Goal: Check status: Check status

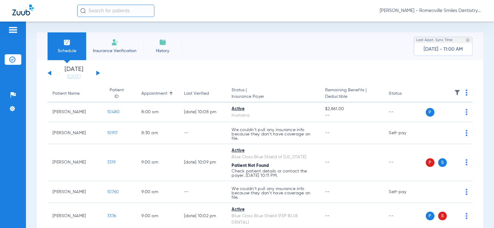
click at [454, 93] on img at bounding box center [457, 93] width 6 height 6
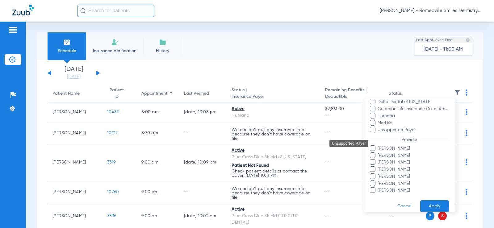
scroll to position [175, 0]
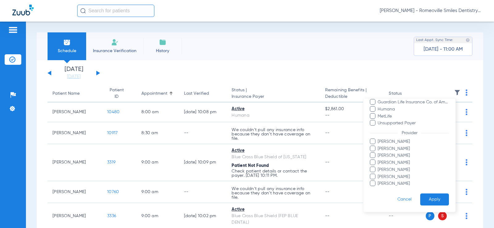
click at [332, 58] on div at bounding box center [247, 114] width 494 height 228
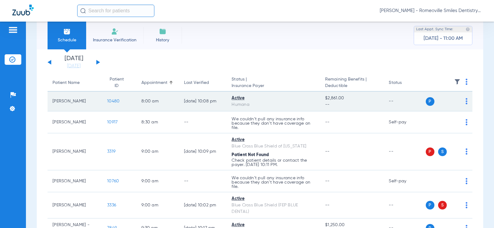
scroll to position [0, 0]
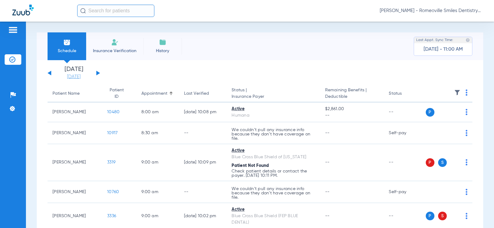
click at [82, 76] on link "[DATE]" at bounding box center [73, 77] width 37 height 6
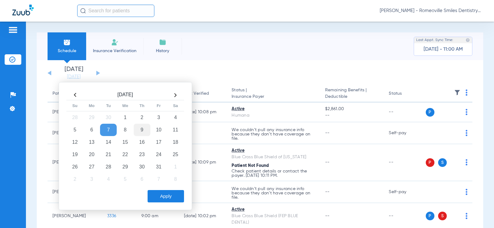
drag, startPoint x: 129, startPoint y: 129, endPoint x: 136, endPoint y: 130, distance: 6.8
click at [129, 130] on td "8" at bounding box center [125, 130] width 17 height 12
click at [112, 129] on td "7" at bounding box center [108, 130] width 17 height 12
click at [162, 196] on button "Apply" at bounding box center [166, 196] width 36 height 12
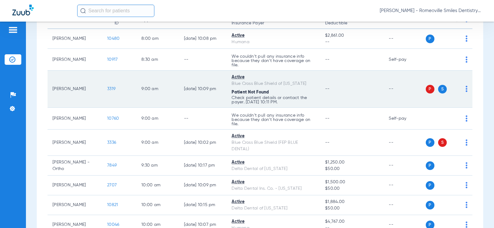
scroll to position [93, 0]
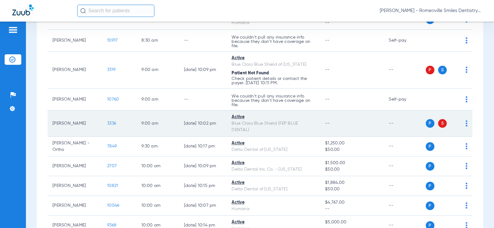
click at [107, 124] on span "3336" at bounding box center [111, 123] width 9 height 4
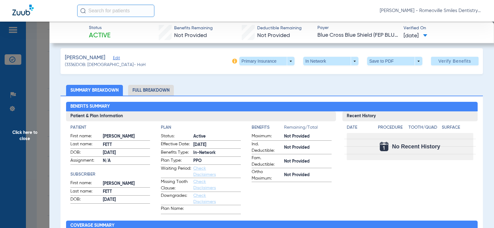
scroll to position [0, 0]
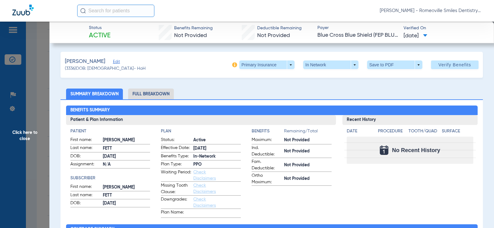
click at [156, 92] on li "Full Breakdown" at bounding box center [151, 94] width 46 height 11
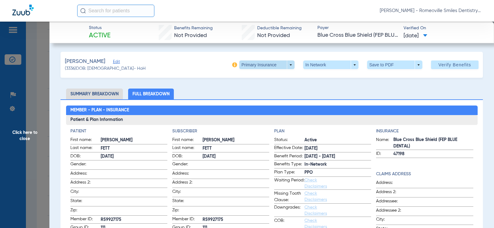
click at [268, 65] on span at bounding box center [267, 64] width 15 height 15
click at [255, 89] on span "Secondary Insurance" at bounding box center [260, 89] width 41 height 4
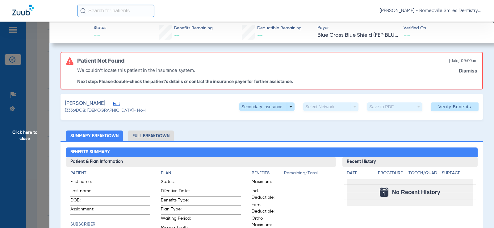
drag, startPoint x: 78, startPoint y: 68, endPoint x: 225, endPoint y: 66, distance: 146.8
click at [225, 66] on div "We couldn’t locate this patient in the insurance system. Next step: Please doub…" at bounding box center [185, 74] width 216 height 20
click at [265, 108] on span at bounding box center [267, 106] width 15 height 15
click at [261, 118] on span "Primary Insurance" at bounding box center [260, 119] width 41 height 4
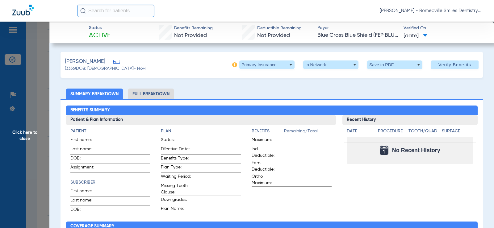
click at [27, 87] on span "Click here to close" at bounding box center [24, 136] width 49 height 228
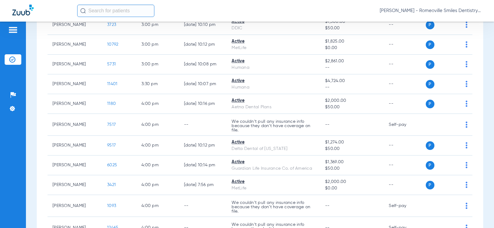
scroll to position [691, 0]
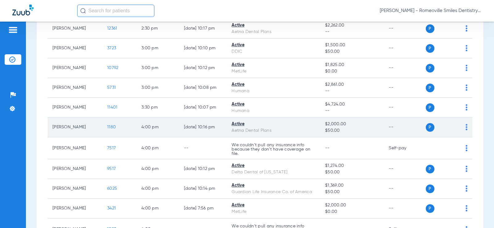
click at [107, 128] on span "1180" at bounding box center [111, 127] width 9 height 4
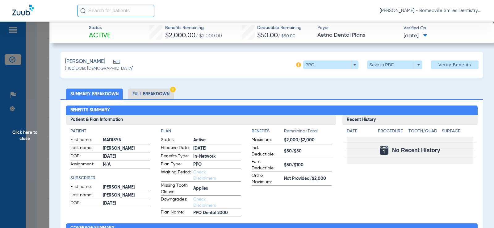
click at [428, 36] on span at bounding box center [425, 35] width 4 height 3
click at [425, 75] on label "[DATE] 10:19PM" at bounding box center [424, 75] width 48 height 12
click at [26, 94] on span "Click here to close" at bounding box center [24, 136] width 49 height 228
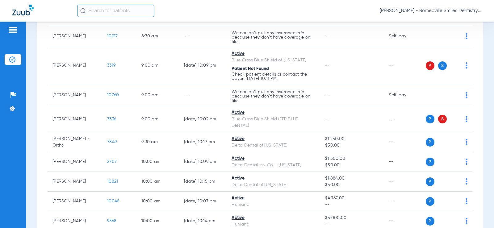
scroll to position [0, 0]
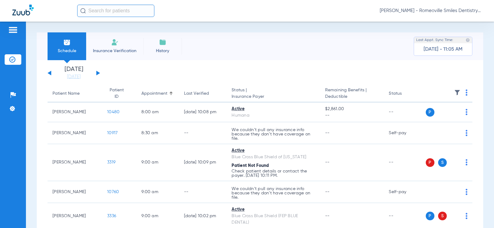
click at [114, 51] on span "Insurance Verification" at bounding box center [115, 51] width 48 height 6
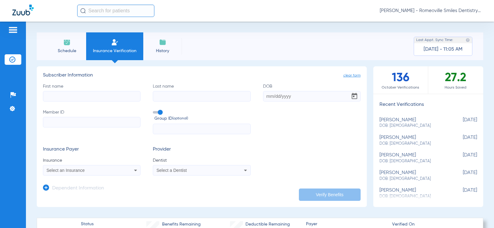
drag, startPoint x: 462, startPoint y: 80, endPoint x: 437, endPoint y: 81, distance: 25.6
click at [437, 81] on div "27.2 Hours Saved" at bounding box center [456, 79] width 55 height 27
click at [450, 82] on div "27.2 Hours Saved" at bounding box center [456, 79] width 55 height 27
click at [165, 48] on span "History" at bounding box center [162, 51] width 29 height 6
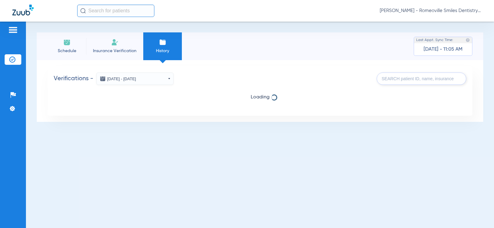
click at [156, 81] on button "[DATE] - [DATE]" at bounding box center [134, 79] width 77 height 12
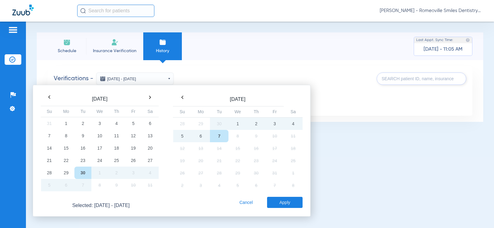
click at [156, 79] on button "[DATE] - [DATE]" at bounding box center [134, 79] width 77 height 12
click at [272, 68] on div "Verifications - [DATE] - [DATE] [DATE] Su Mo Tu We Th Fr Sa 31 1 2 3 4 5 6 7 8 …" at bounding box center [260, 90] width 425 height 49
